Goal: Navigation & Orientation: Find specific page/section

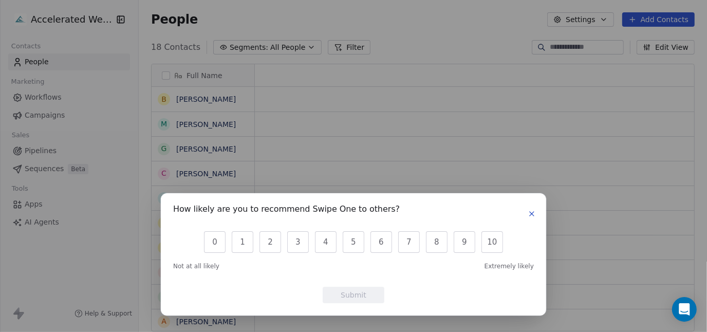
scroll to position [8, 8]
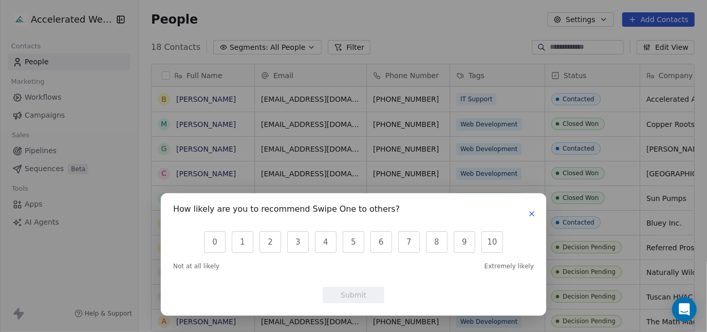
click at [534, 216] on icon "button" at bounding box center [531, 214] width 4 height 4
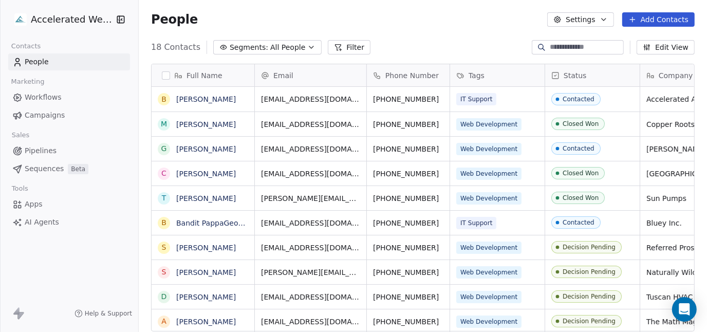
click at [46, 16] on html "Accelerated Websites Contacts People Marketing Workflows Campaigns Sales Pipeli…" at bounding box center [353, 166] width 707 height 332
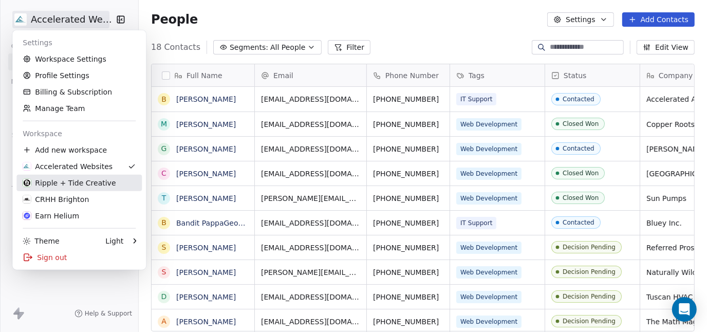
click at [53, 181] on div "Ripple + Tide Creative" at bounding box center [69, 183] width 93 height 10
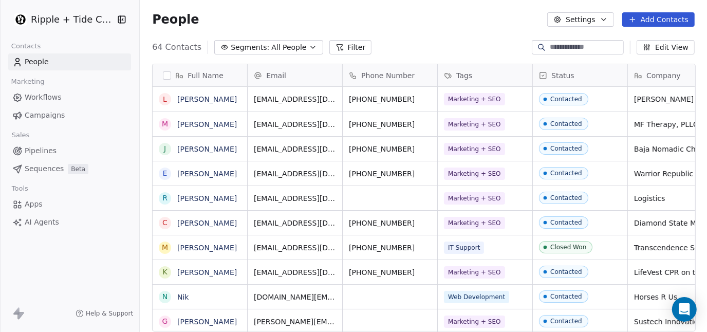
scroll to position [284, 560]
click at [82, 20] on html "Ripple + Tide Creative Contacts People Marketing Workflows Campaigns Sales Pipe…" at bounding box center [353, 166] width 707 height 332
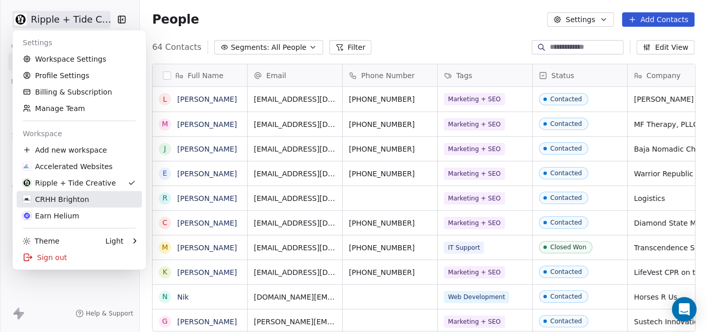
click at [51, 197] on div "CRHH Brighton" at bounding box center [56, 199] width 66 height 10
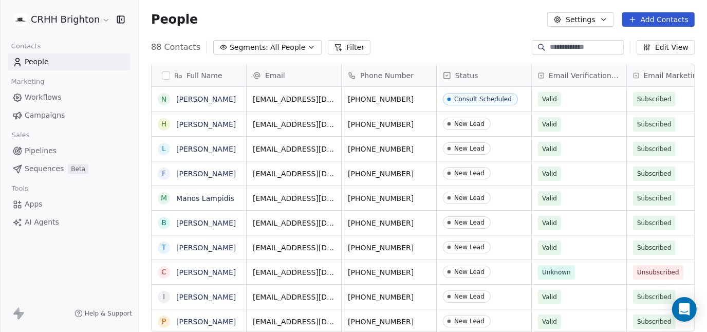
click at [71, 22] on html "CRHH Brighton Contacts People Marketing Workflows Campaigns Sales Pipelines Seq…" at bounding box center [353, 166] width 707 height 332
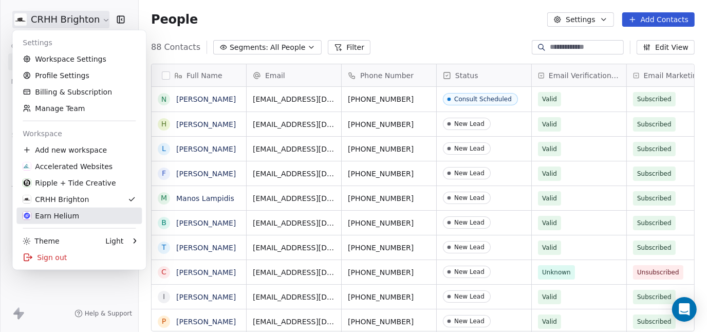
click at [52, 215] on div "Earn Helium" at bounding box center [51, 216] width 56 height 10
